Goal: Information Seeking & Learning: Learn about a topic

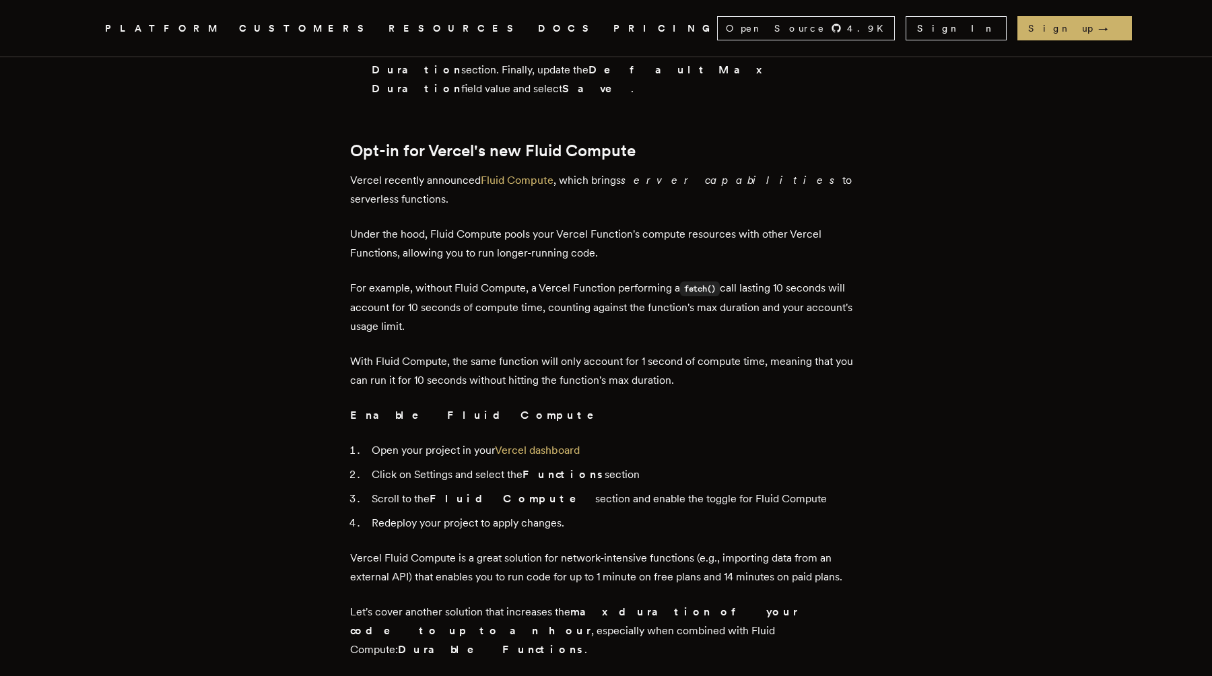
scroll to position [1254, 0]
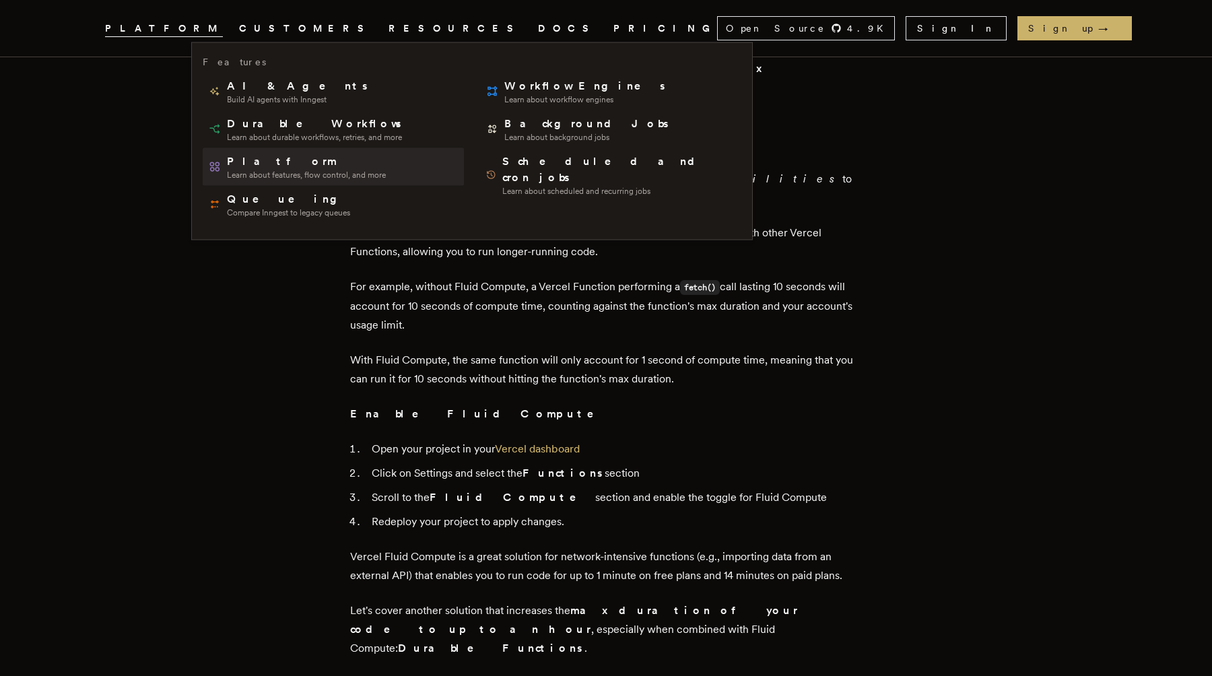
click at [308, 170] on span "Learn about features, flow control, and more" at bounding box center [306, 175] width 159 height 11
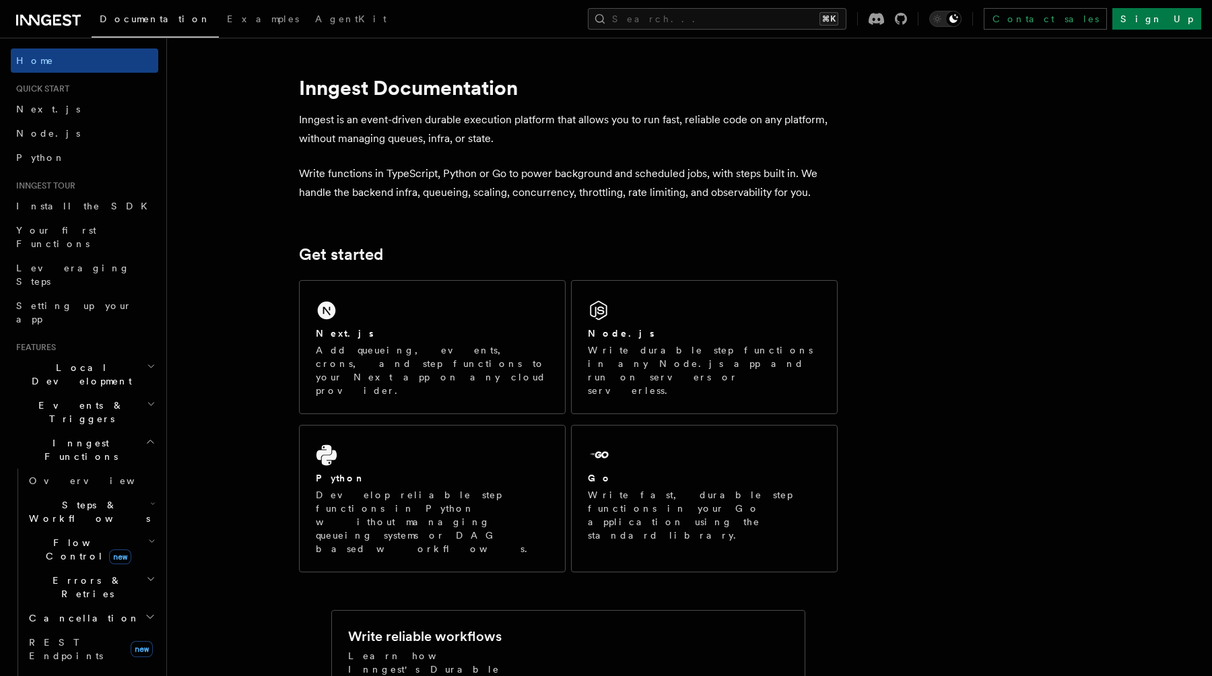
click at [114, 431] on h2 "Inngest Functions" at bounding box center [84, 450] width 147 height 38
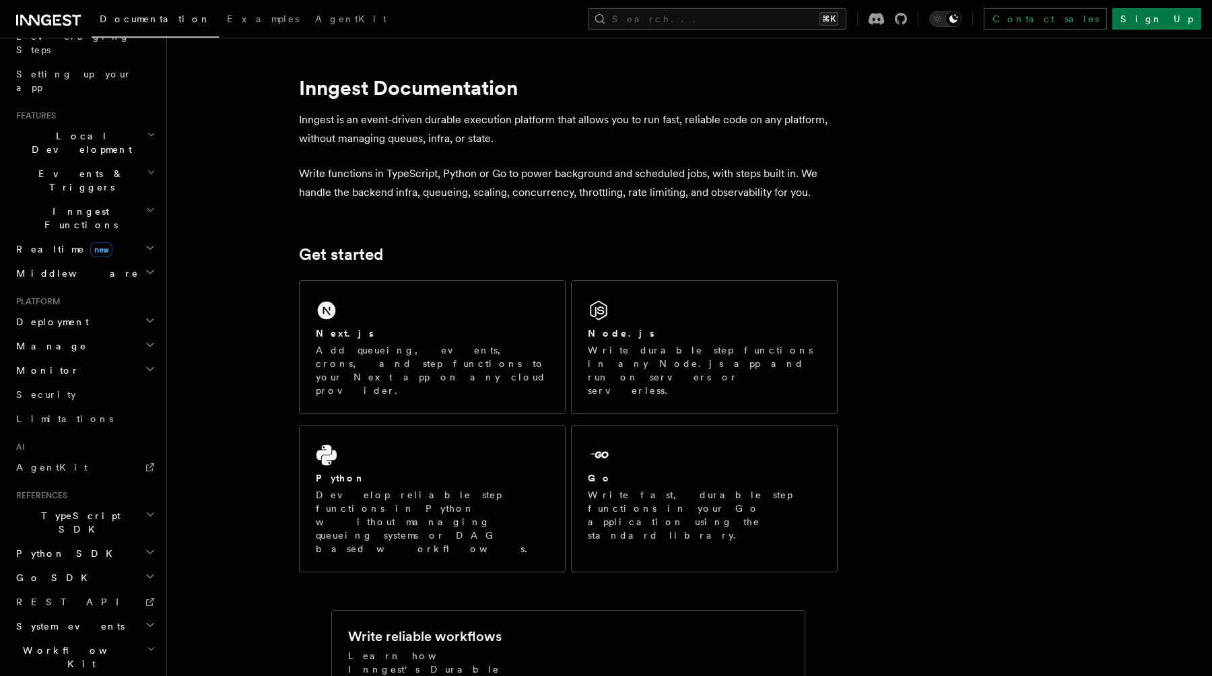
click at [41, 20] on icon at bounding box center [46, 20] width 10 height 11
